Goal: Task Accomplishment & Management: Use online tool/utility

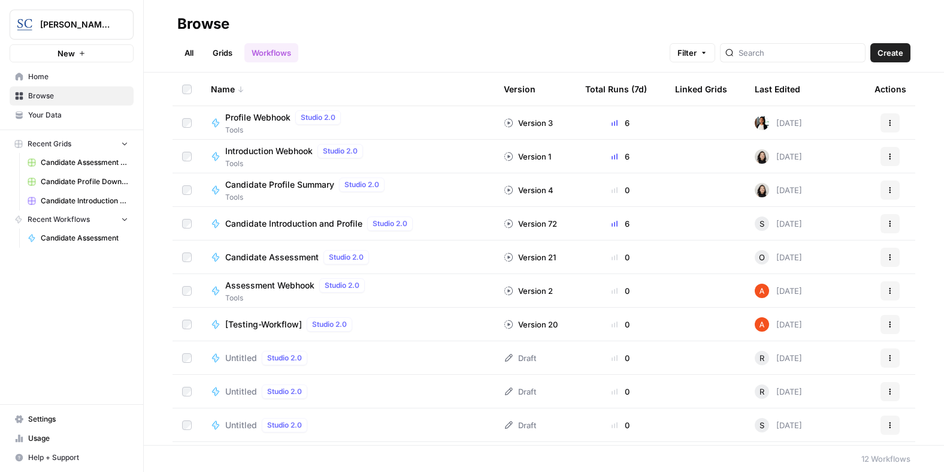
click at [286, 254] on span "Candidate Assessment" at bounding box center [271, 257] width 93 height 12
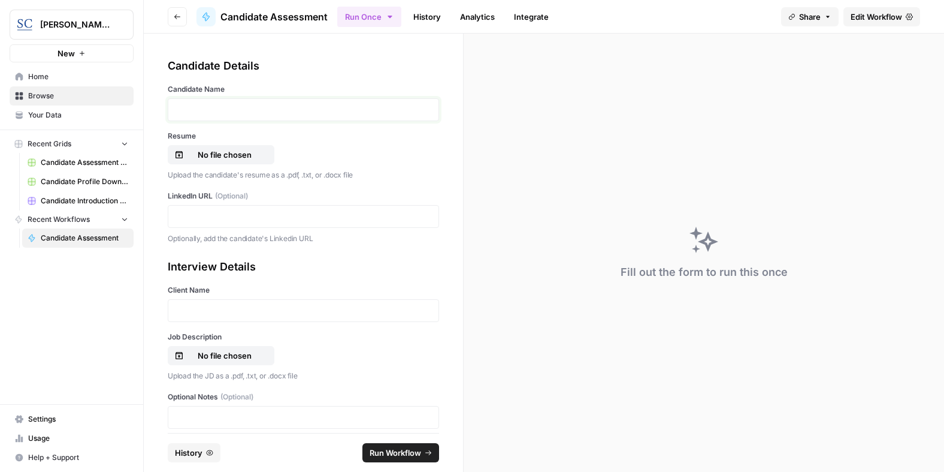
click at [295, 108] on p at bounding box center [304, 110] width 256 height 12
click at [204, 152] on p "No file chosen" at bounding box center [224, 155] width 77 height 12
click at [234, 219] on p at bounding box center [304, 216] width 256 height 12
click at [234, 312] on p at bounding box center [304, 310] width 256 height 12
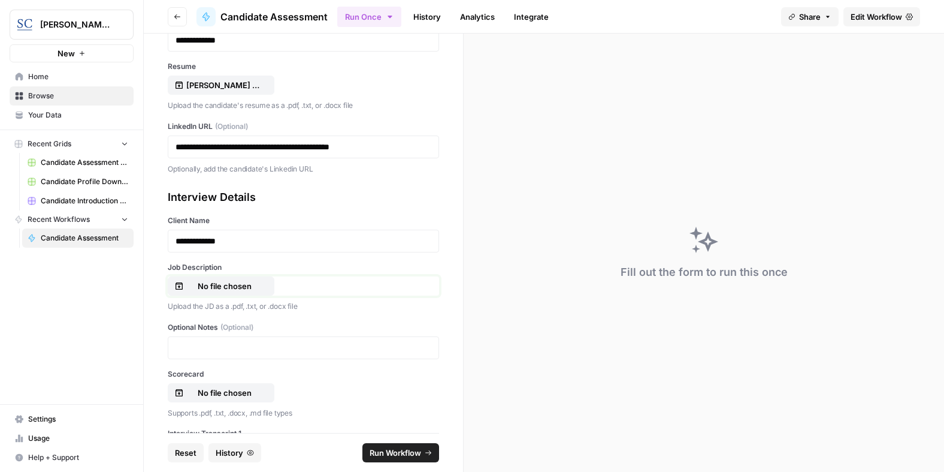
scroll to position [120, 0]
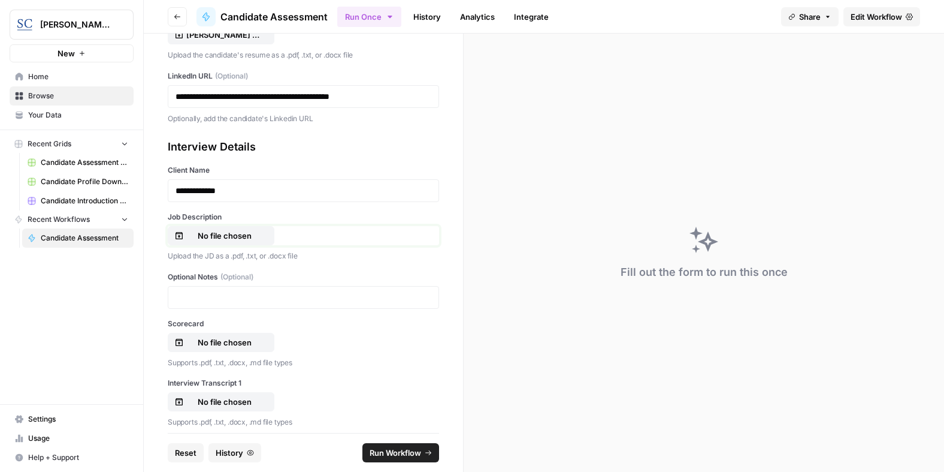
click at [218, 236] on p "No file chosen" at bounding box center [224, 236] width 77 height 12
click at [216, 293] on p at bounding box center [304, 297] width 256 height 12
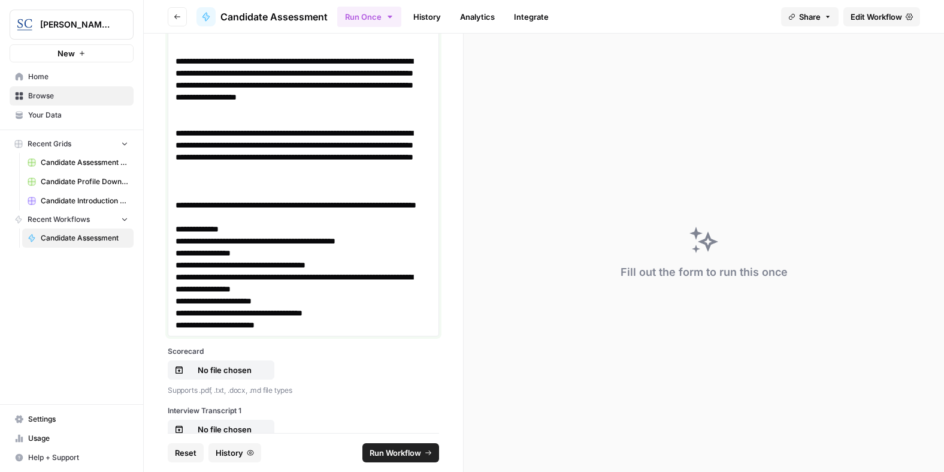
scroll to position [580, 0]
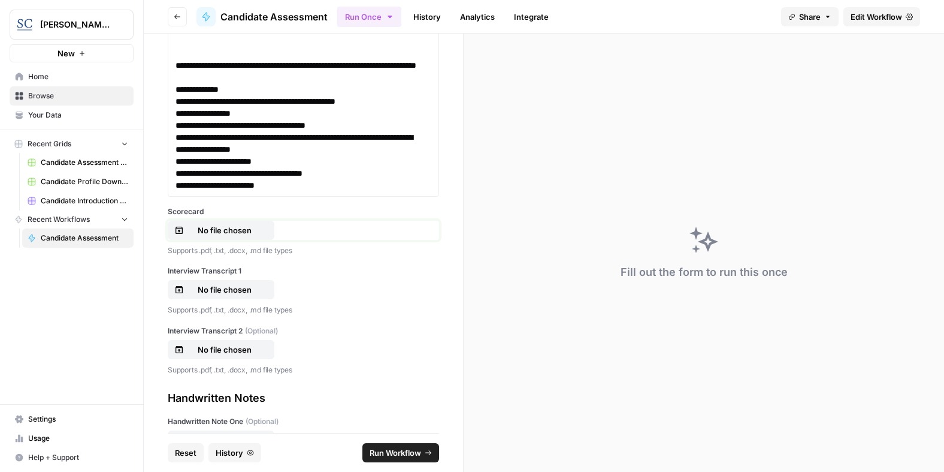
click at [215, 230] on p "No file chosen" at bounding box center [224, 230] width 77 height 12
click at [207, 286] on p "No file chosen" at bounding box center [224, 289] width 77 height 12
click at [221, 346] on p "No file chosen" at bounding box center [224, 349] width 77 height 12
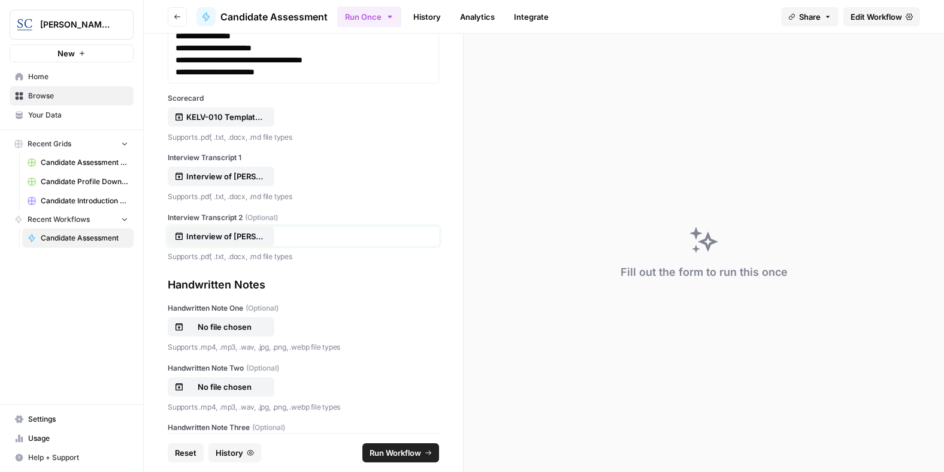
scroll to position [759, 0]
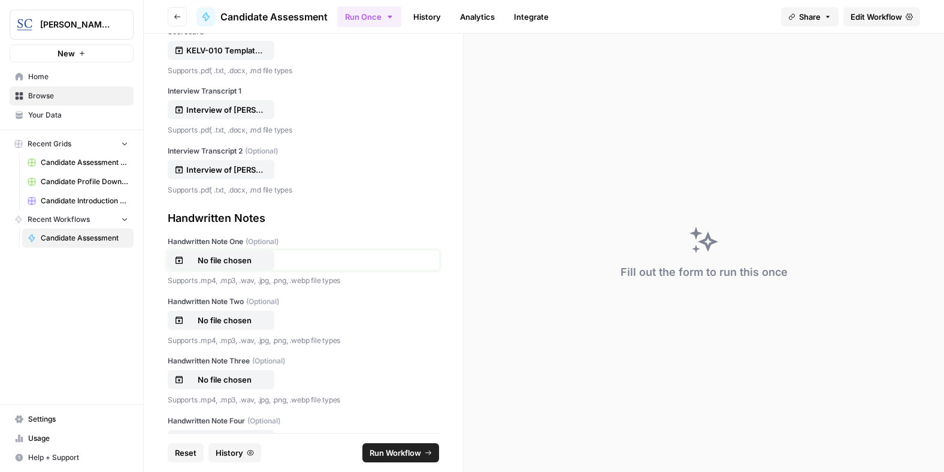
click at [219, 257] on p "No file chosen" at bounding box center [224, 260] width 77 height 12
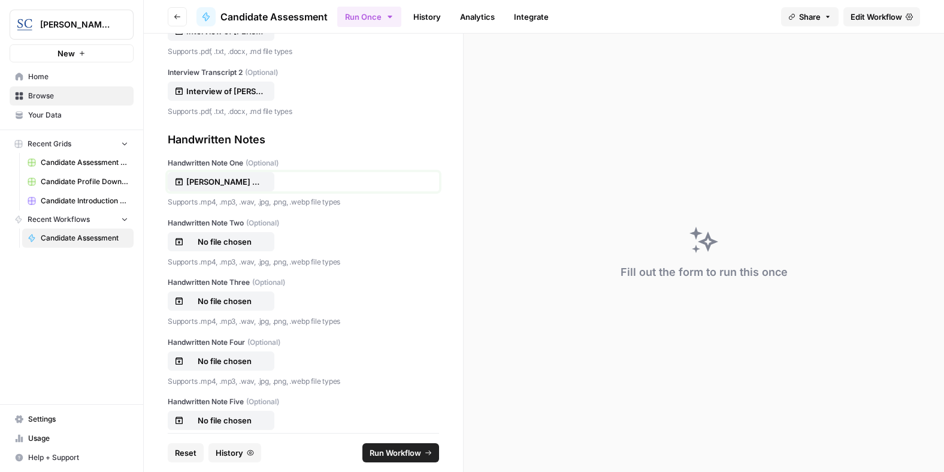
scroll to position [866, 0]
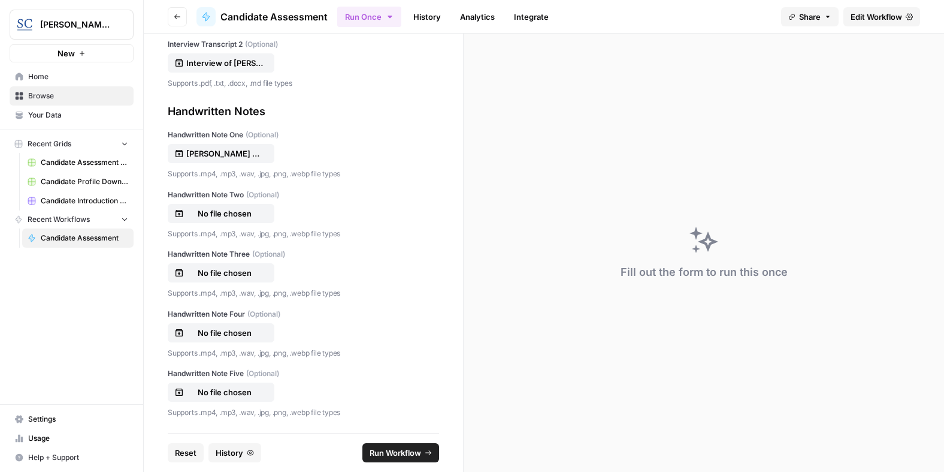
click at [399, 452] on span "Run Workflow" at bounding box center [396, 452] width 52 height 12
click at [927, 421] on icon "close" at bounding box center [927, 421] width 6 height 6
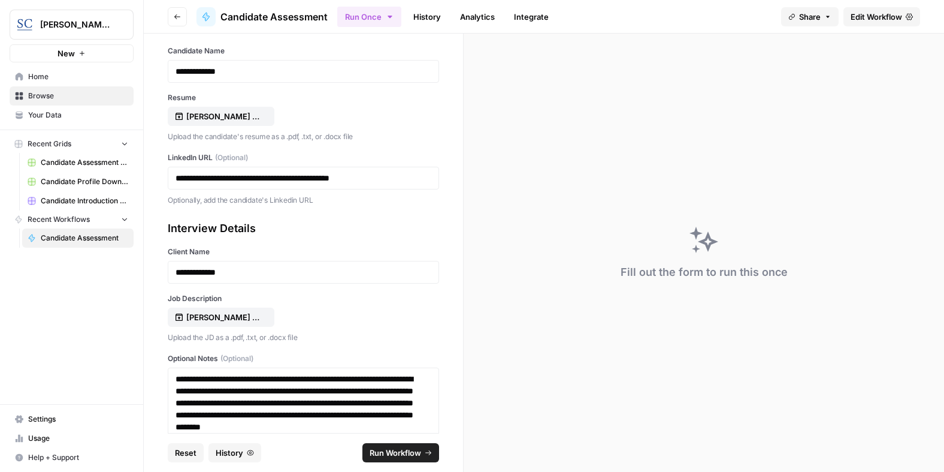
scroll to position [32, 0]
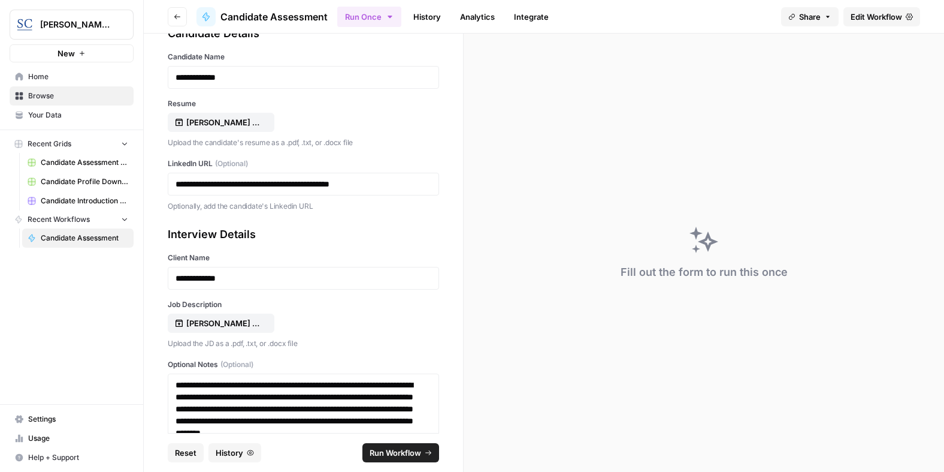
click at [750, 132] on div "Fill out the form to run this once" at bounding box center [704, 253] width 481 height 438
click at [221, 123] on p "[PERSON_NAME] Resume [DATE].doc" at bounding box center [224, 122] width 77 height 12
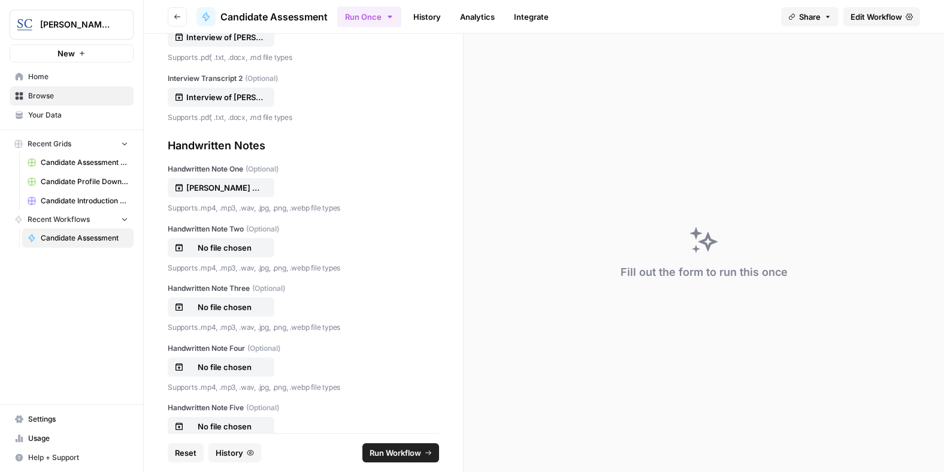
scroll to position [866, 0]
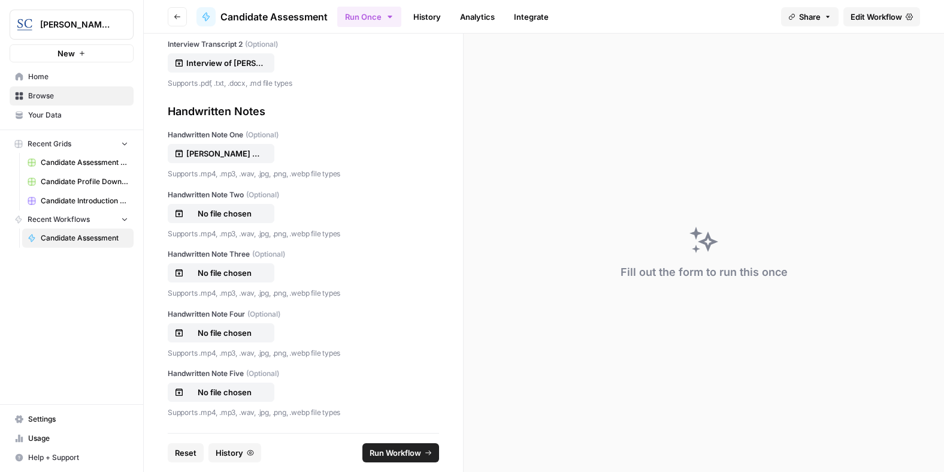
click at [392, 449] on span "Run Workflow" at bounding box center [396, 452] width 52 height 12
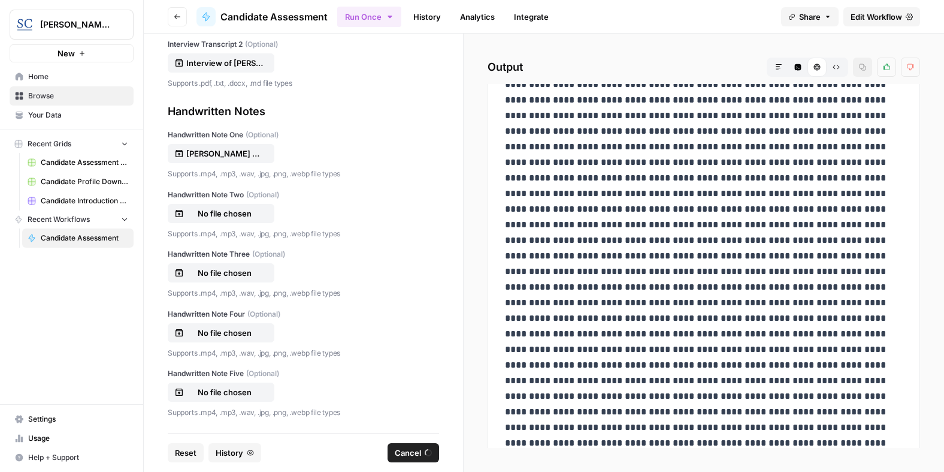
scroll to position [492, 0]
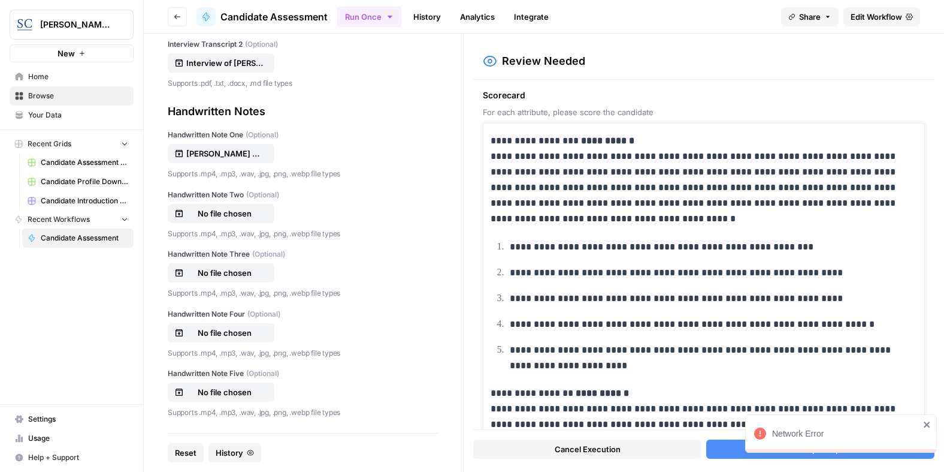
click at [692, 142] on p "**********" at bounding box center [700, 179] width 418 height 93
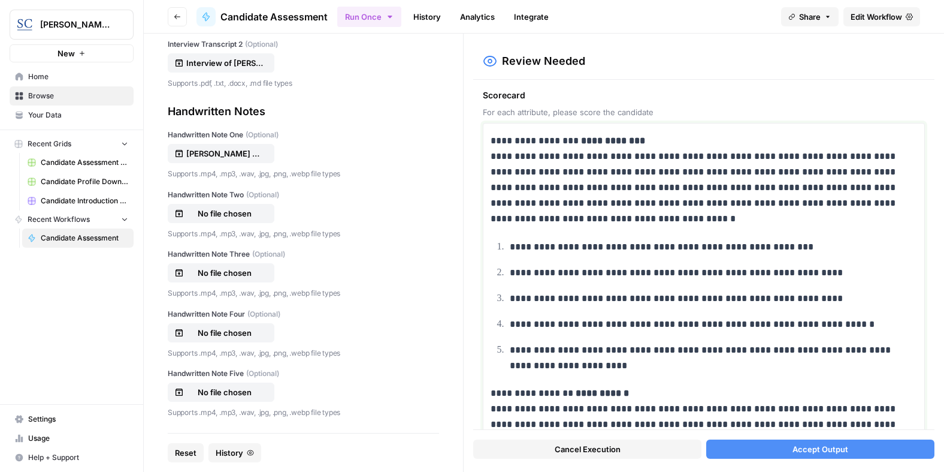
scroll to position [180, 0]
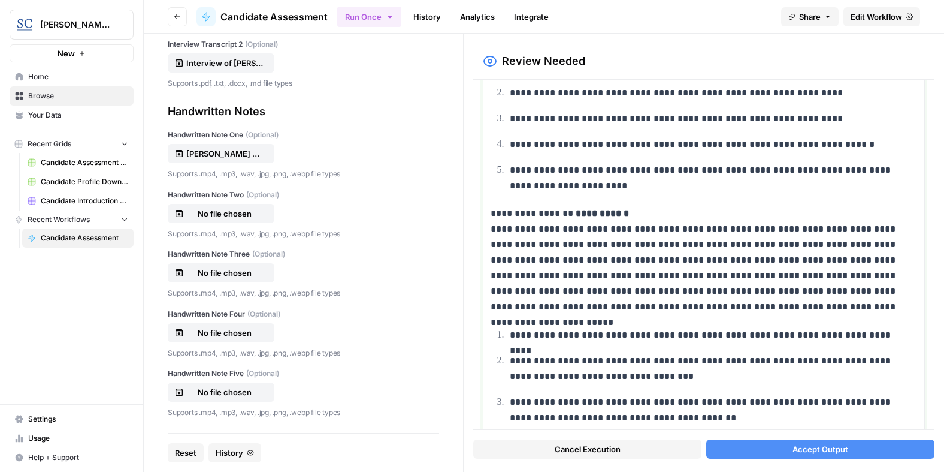
click at [662, 209] on p "**********" at bounding box center [700, 260] width 418 height 109
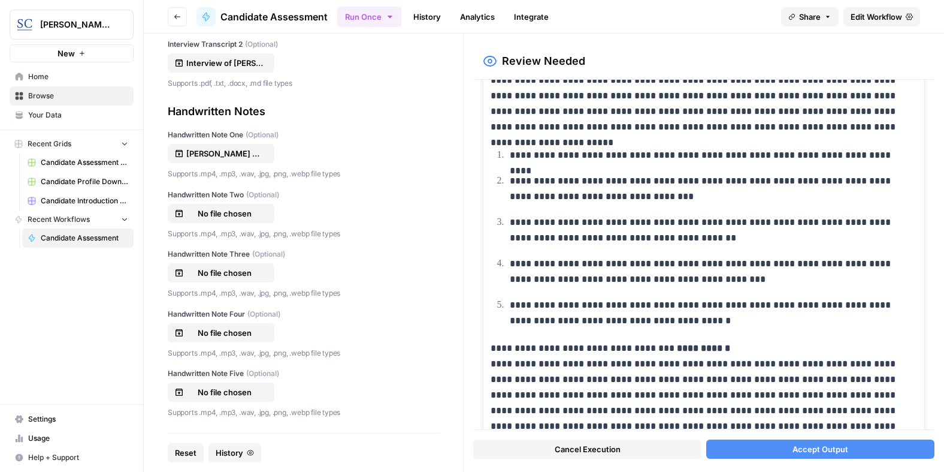
click at [733, 344] on p "**********" at bounding box center [700, 402] width 418 height 125
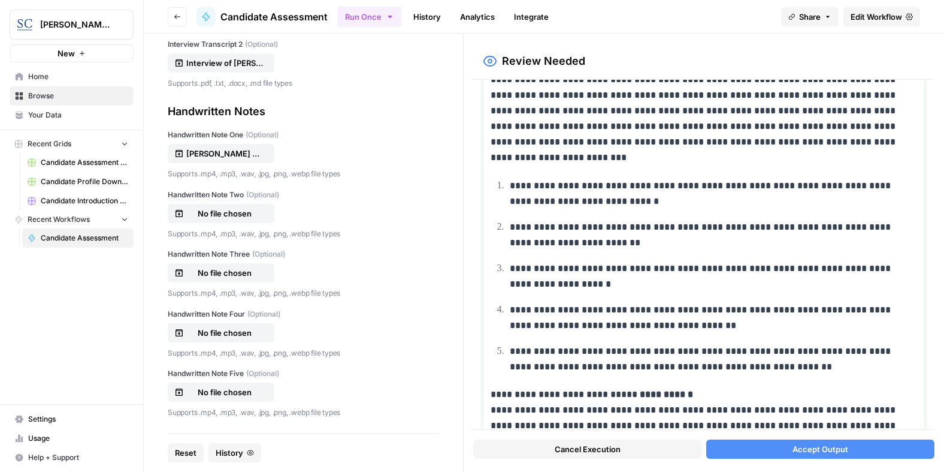
scroll to position [719, 0]
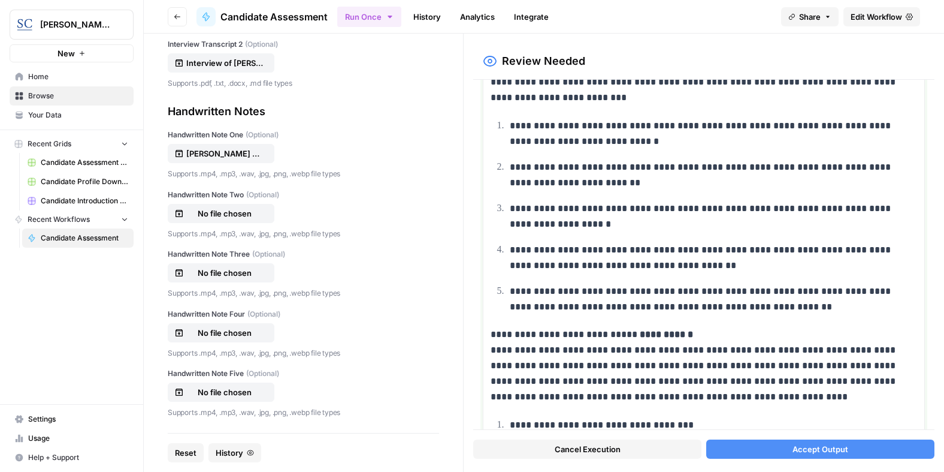
click at [717, 337] on p "**********" at bounding box center [700, 366] width 418 height 78
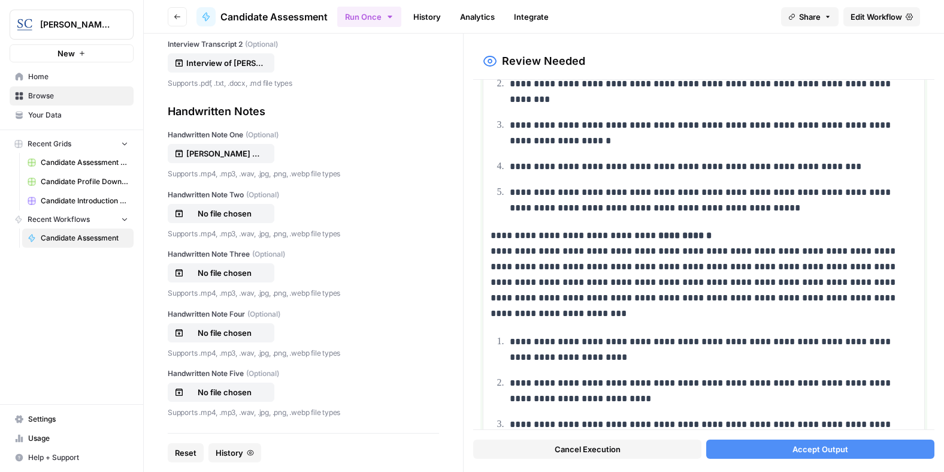
scroll to position [1139, 0]
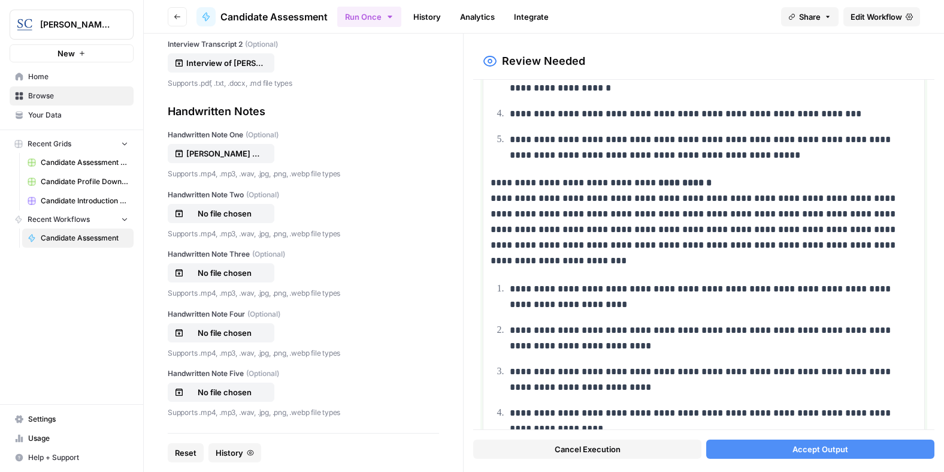
click at [723, 183] on p "**********" at bounding box center [700, 221] width 418 height 93
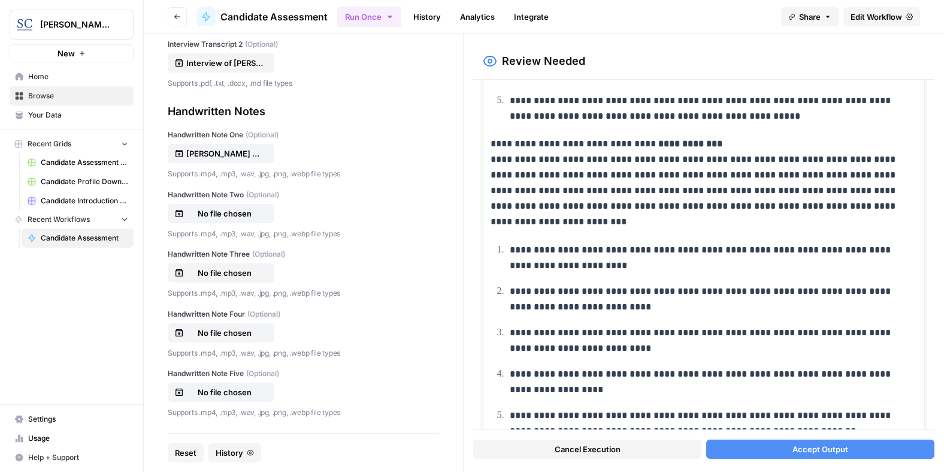
scroll to position [1212, 0]
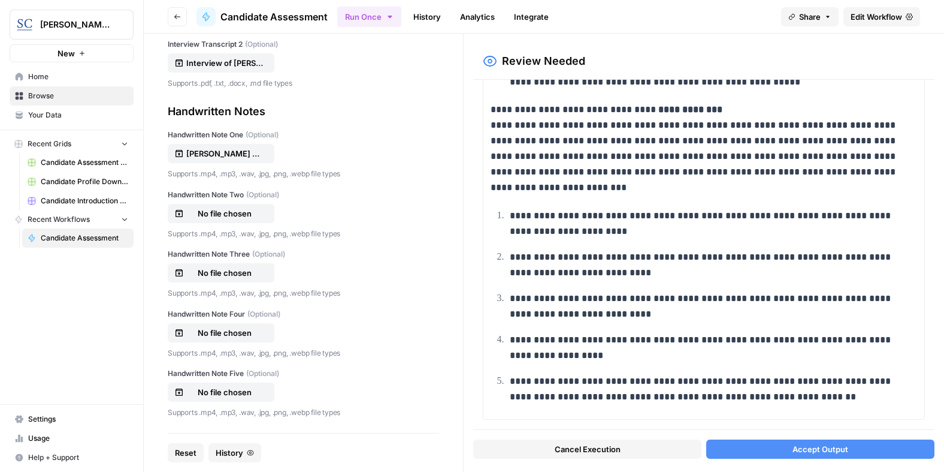
click at [807, 446] on span "Accept Output" at bounding box center [821, 449] width 56 height 12
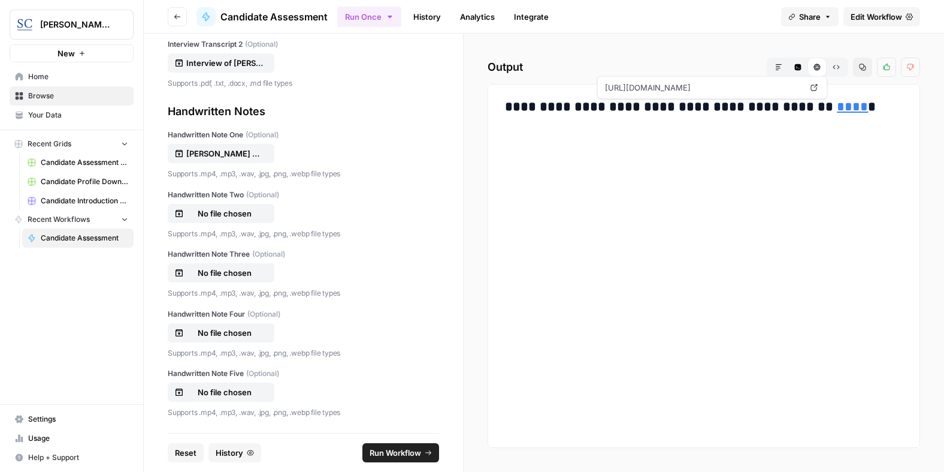
click at [837, 105] on link "****" at bounding box center [852, 106] width 31 height 13
